Goal: Check status: Check status

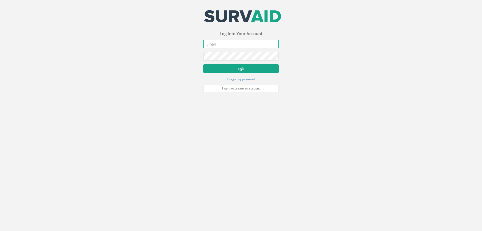
type input "[PERSON_NAME][EMAIL_ADDRESS][PERSON_NAME][DOMAIN_NAME]"
click at [235, 68] on button "Login" at bounding box center [240, 68] width 75 height 9
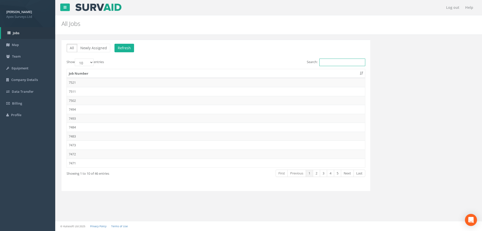
click at [332, 61] on input "Search:" at bounding box center [342, 62] width 46 height 8
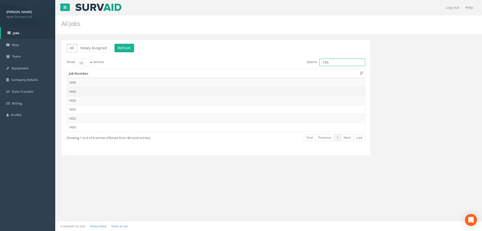
type input "745"
click at [73, 90] on td "7456" at bounding box center [216, 91] width 298 height 9
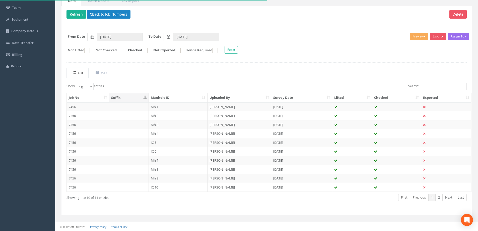
scroll to position [49, 0]
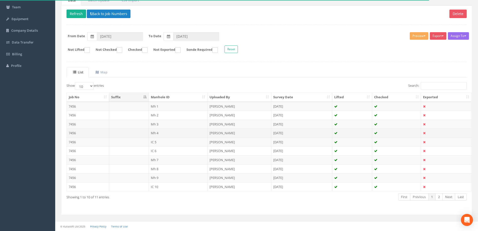
click at [73, 134] on td "7456" at bounding box center [88, 132] width 42 height 9
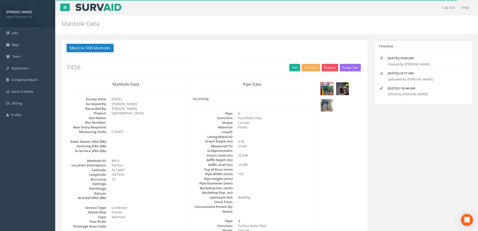
click at [327, 103] on img at bounding box center [327, 105] width 13 height 13
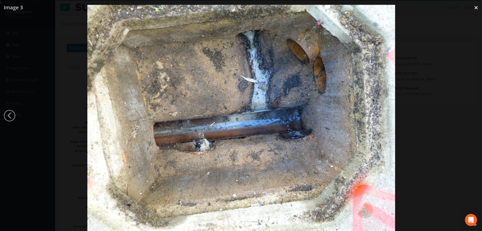
click at [437, 96] on div at bounding box center [241, 120] width 482 height 231
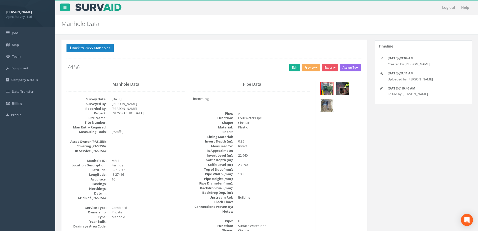
click at [324, 104] on img at bounding box center [327, 105] width 13 height 13
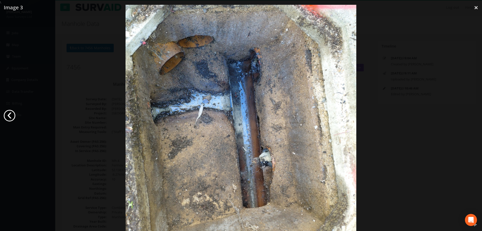
click at [15, 113] on link "‹" at bounding box center [10, 116] width 12 height 12
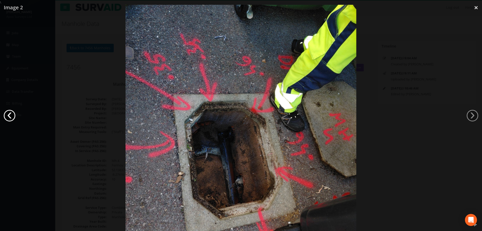
click at [13, 114] on link "‹" at bounding box center [10, 116] width 12 height 12
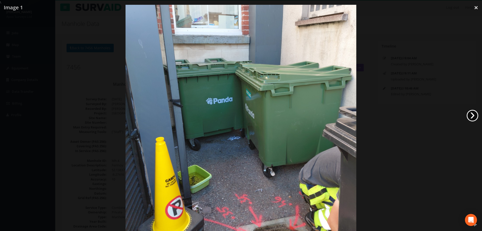
click at [473, 114] on link "›" at bounding box center [472, 116] width 12 height 12
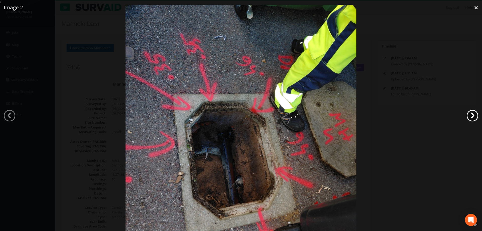
click at [473, 114] on link "›" at bounding box center [472, 116] width 12 height 12
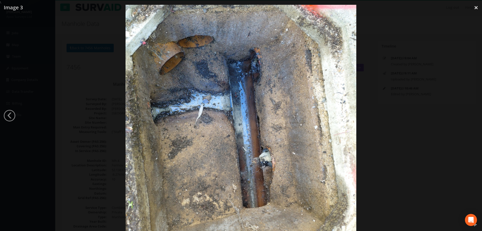
click at [473, 114] on div at bounding box center [241, 120] width 482 height 231
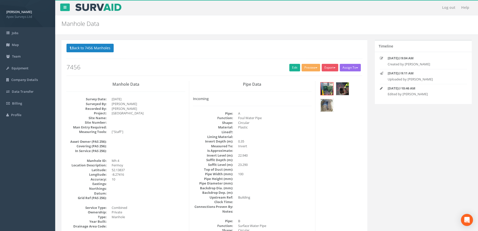
click at [327, 104] on img at bounding box center [327, 105] width 13 height 13
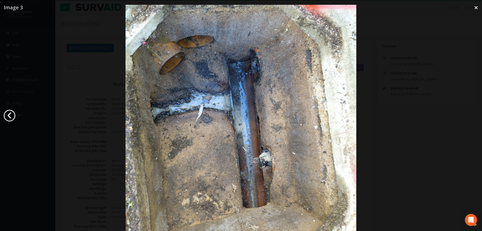
click at [10, 113] on link "‹" at bounding box center [10, 116] width 12 height 12
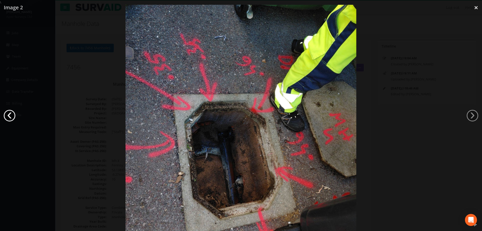
click at [11, 113] on link "‹" at bounding box center [10, 116] width 12 height 12
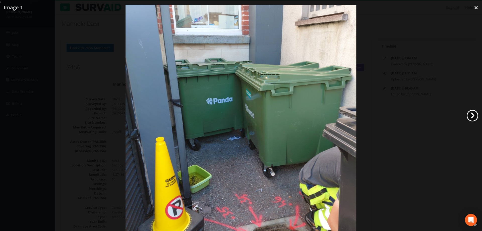
click at [474, 113] on link "›" at bounding box center [472, 116] width 12 height 12
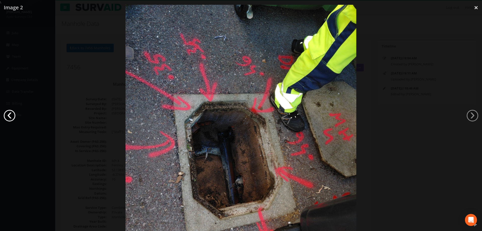
click at [5, 116] on link "‹" at bounding box center [10, 116] width 12 height 12
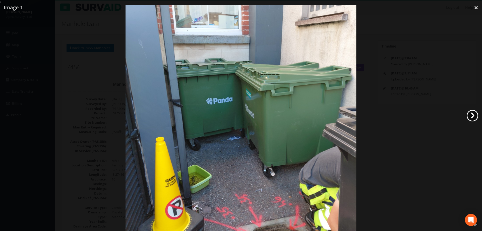
click at [477, 114] on link "›" at bounding box center [472, 116] width 12 height 12
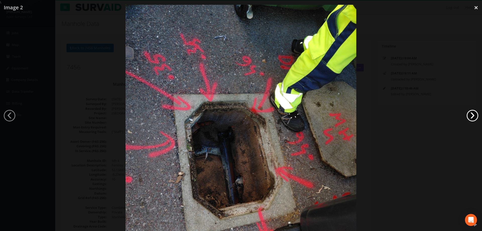
click at [470, 113] on link "›" at bounding box center [472, 116] width 12 height 12
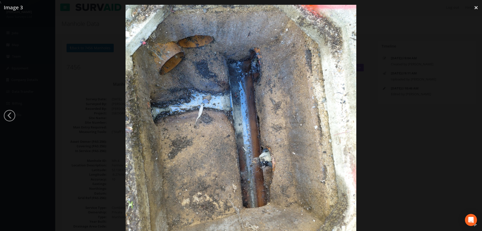
click at [26, 110] on div at bounding box center [241, 120] width 482 height 231
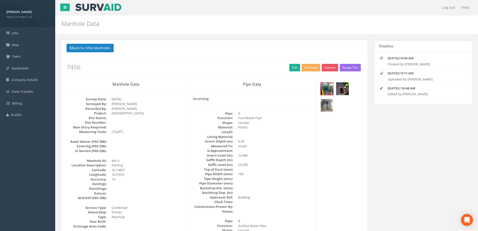
click at [326, 103] on img at bounding box center [327, 105] width 13 height 13
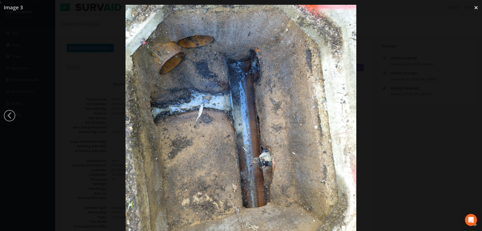
click at [419, 101] on div at bounding box center [241, 120] width 482 height 231
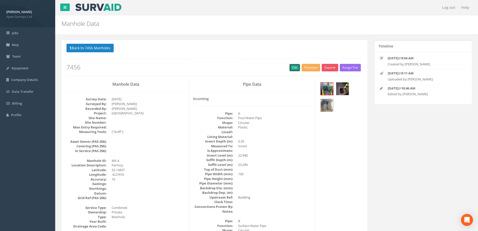
click at [291, 66] on link "Edit" at bounding box center [294, 68] width 11 height 8
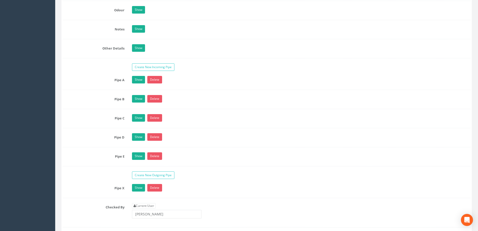
scroll to position [752, 0]
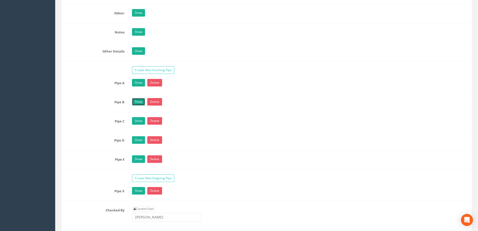
click at [135, 102] on link "Show" at bounding box center [138, 102] width 13 height 8
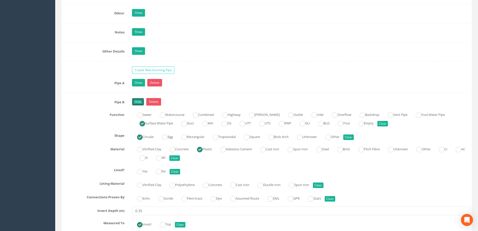
click at [133, 103] on link "Hide" at bounding box center [138, 102] width 12 height 8
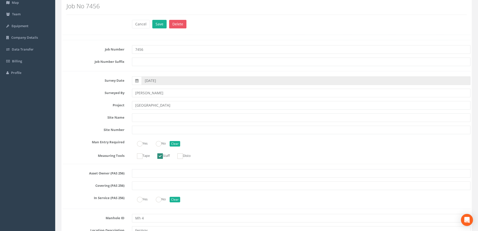
scroll to position [0, 0]
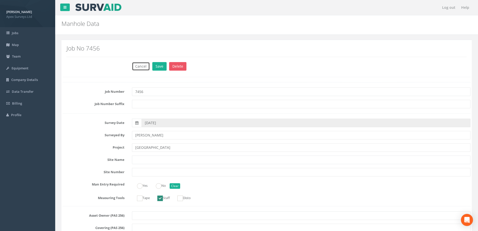
click at [136, 66] on button "Cancel" at bounding box center [141, 66] width 18 height 9
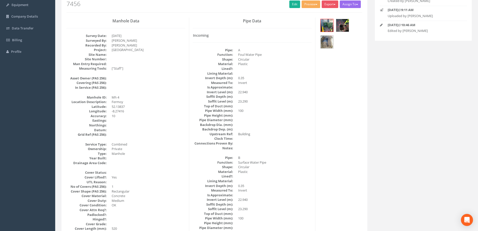
scroll to position [75, 0]
